Goal: Task Accomplishment & Management: Manage account settings

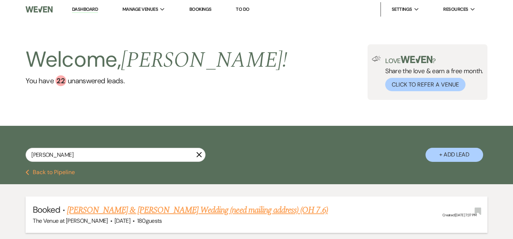
click at [210, 212] on link "[PERSON_NAME] & [PERSON_NAME] Wedding (need mailing address) (OH 7.6)" at bounding box center [197, 210] width 261 height 13
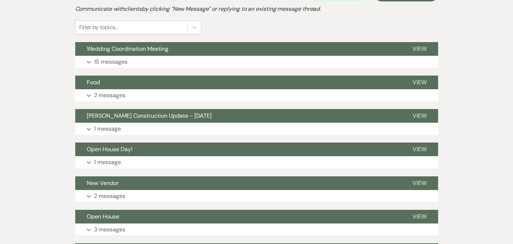
scroll to position [188, 0]
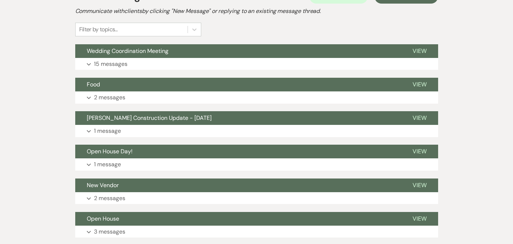
click at [99, 71] on div "Event Messages Log Log Message + New Message Communicate with clients by clicki…" at bounding box center [256, 230] width 363 height 491
click at [95, 67] on p "15 messages" at bounding box center [111, 63] width 34 height 9
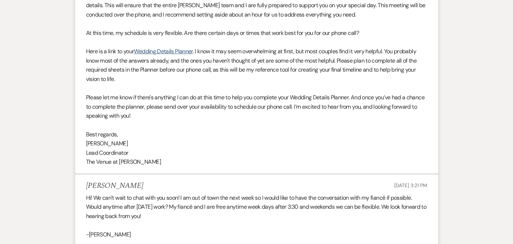
scroll to position [394, 0]
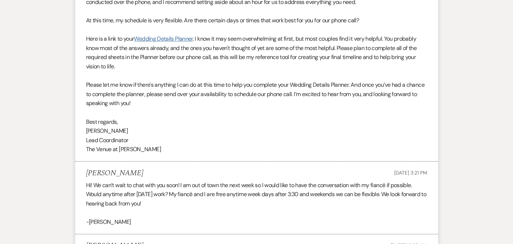
click at [155, 39] on link "Wedding Details Planner" at bounding box center [163, 39] width 59 height 8
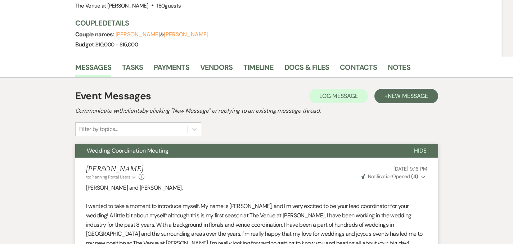
scroll to position [87, 0]
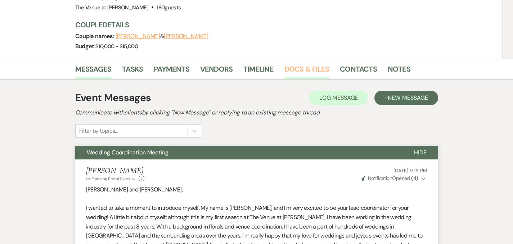
click at [285, 70] on link "Docs & Files" at bounding box center [307, 71] width 45 height 16
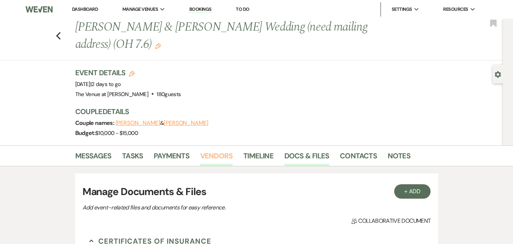
click at [200, 158] on link "Vendors" at bounding box center [216, 158] width 32 height 16
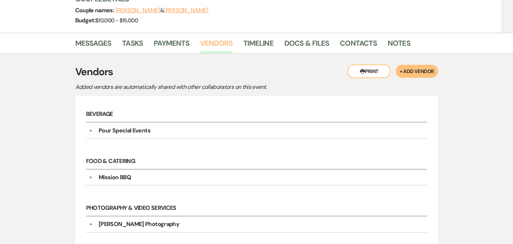
scroll to position [51, 0]
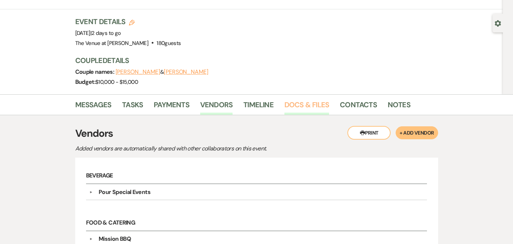
click at [285, 108] on link "Docs & Files" at bounding box center [307, 107] width 45 height 16
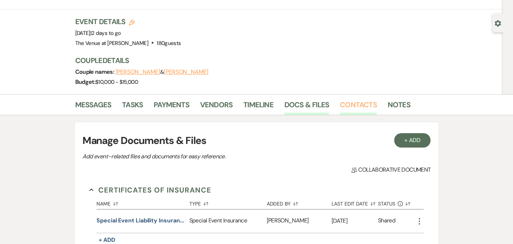
click at [340, 105] on link "Contacts" at bounding box center [358, 107] width 37 height 16
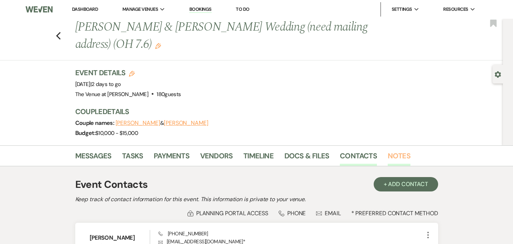
click at [388, 157] on link "Notes" at bounding box center [399, 158] width 23 height 16
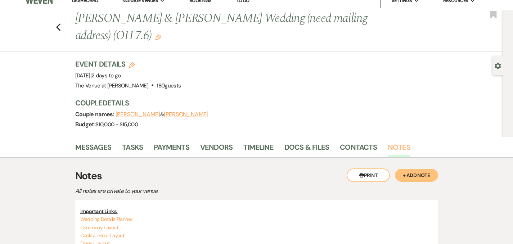
scroll to position [1, 0]
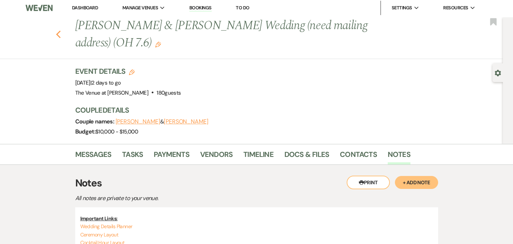
click at [56, 34] on icon "Previous" at bounding box center [58, 34] width 5 height 9
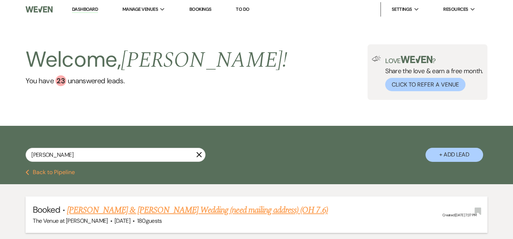
click at [262, 214] on link "[PERSON_NAME] & [PERSON_NAME] Wedding (need mailing address) (OH 7.6)" at bounding box center [197, 210] width 261 height 13
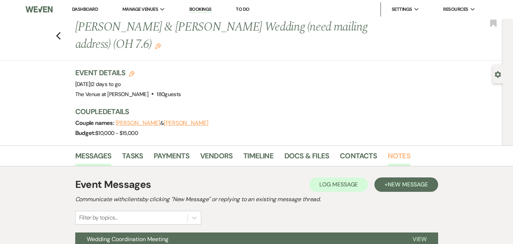
click at [388, 157] on link "Notes" at bounding box center [399, 158] width 23 height 16
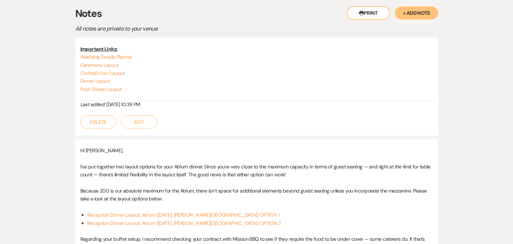
scroll to position [135, 0]
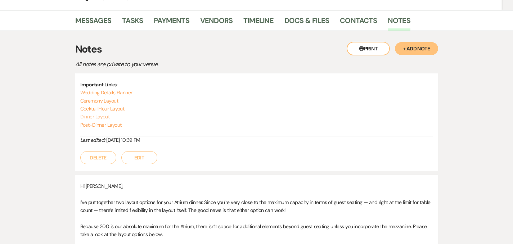
click at [81, 116] on link "Dinner Layout" at bounding box center [95, 116] width 30 height 6
click at [80, 124] on link "Post-Dinner Layout" at bounding box center [100, 125] width 41 height 6
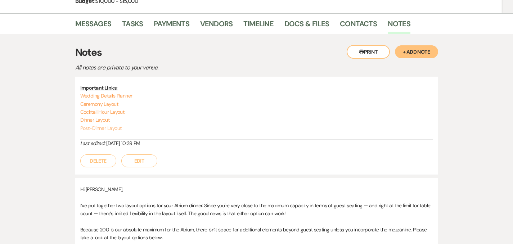
scroll to position [130, 0]
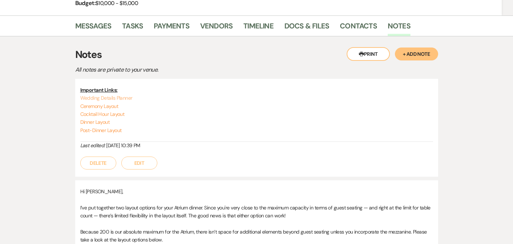
click at [80, 97] on link "Wedding Details Planner" at bounding box center [106, 98] width 52 height 6
